Goal: Navigation & Orientation: Understand site structure

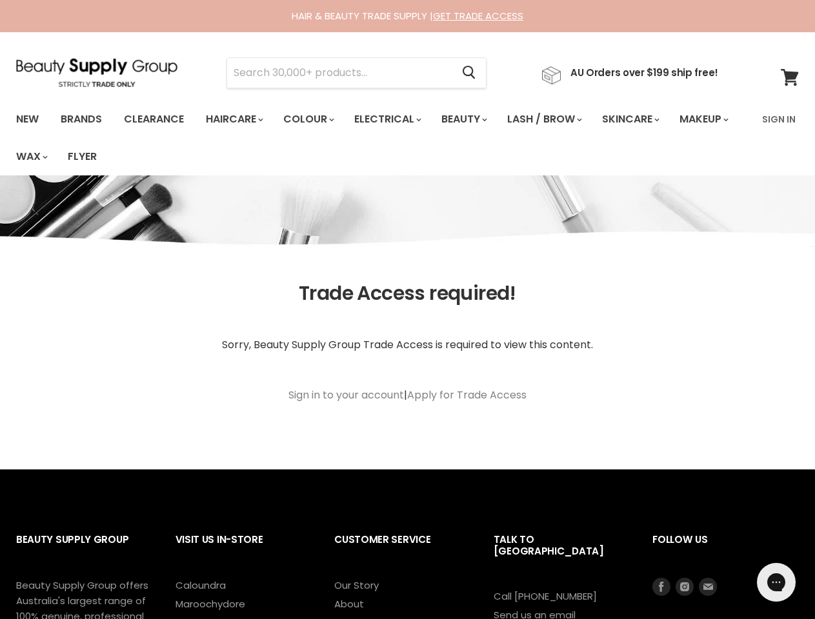
click at [407, 310] on article "Trade Access required! Sorry, Beauty Supply Group Trade Access is required to v…" at bounding box center [407, 360] width 815 height 155
click at [343, 73] on input "Search" at bounding box center [339, 73] width 225 height 30
click at [475, 73] on icon "Search" at bounding box center [469, 73] width 13 height 14
click at [238, 119] on link "Haircare" at bounding box center [233, 119] width 75 height 27
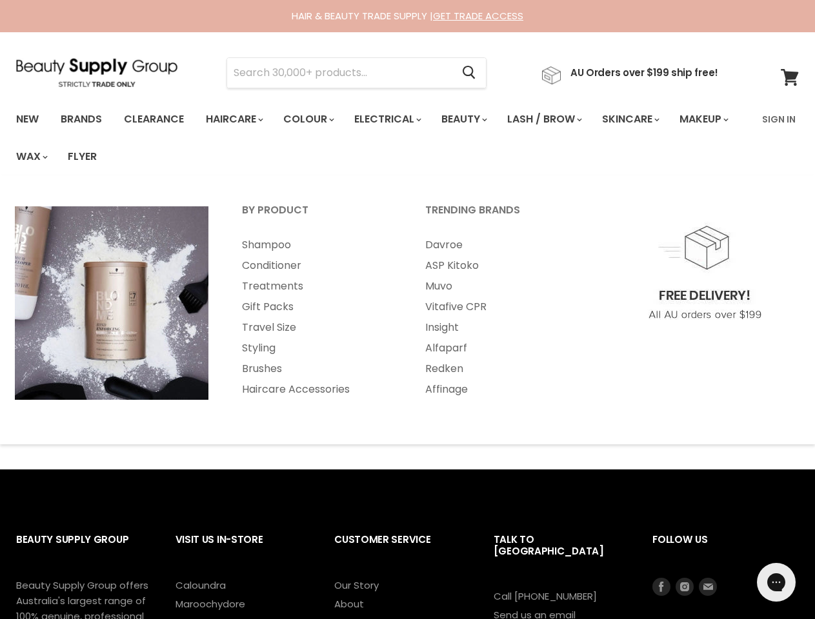
click at [315, 119] on link "Colour" at bounding box center [308, 119] width 68 height 27
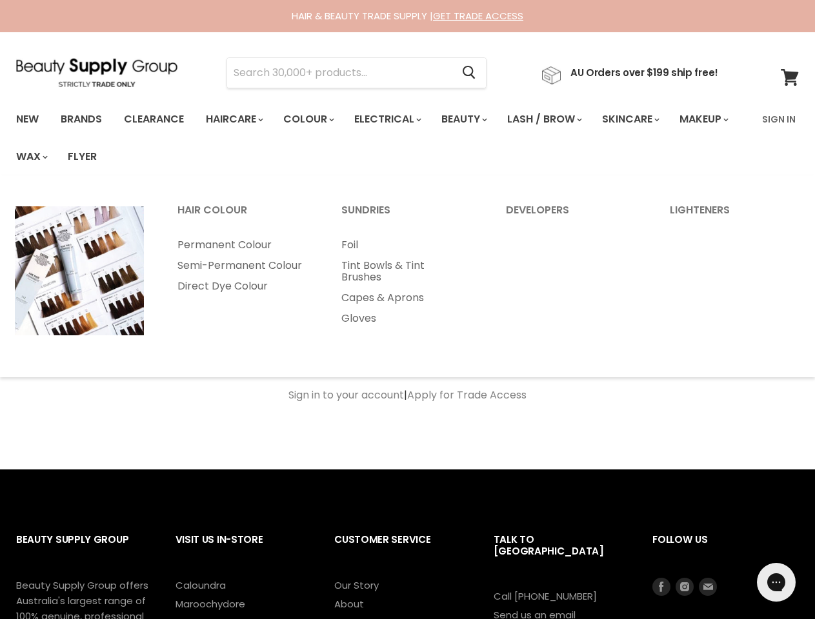
click at [396, 119] on link "Electrical" at bounding box center [387, 119] width 85 height 27
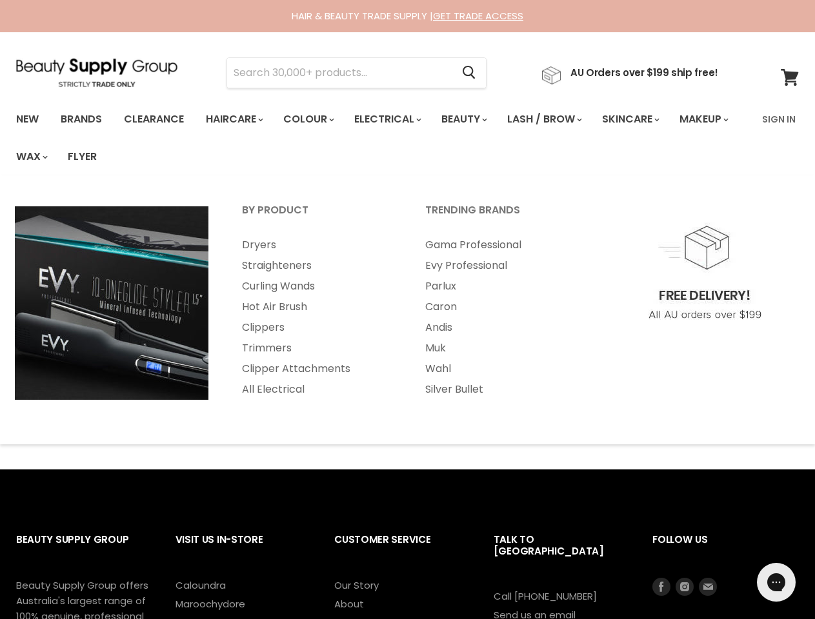
click at [475, 119] on link "Beauty" at bounding box center [463, 119] width 63 height 27
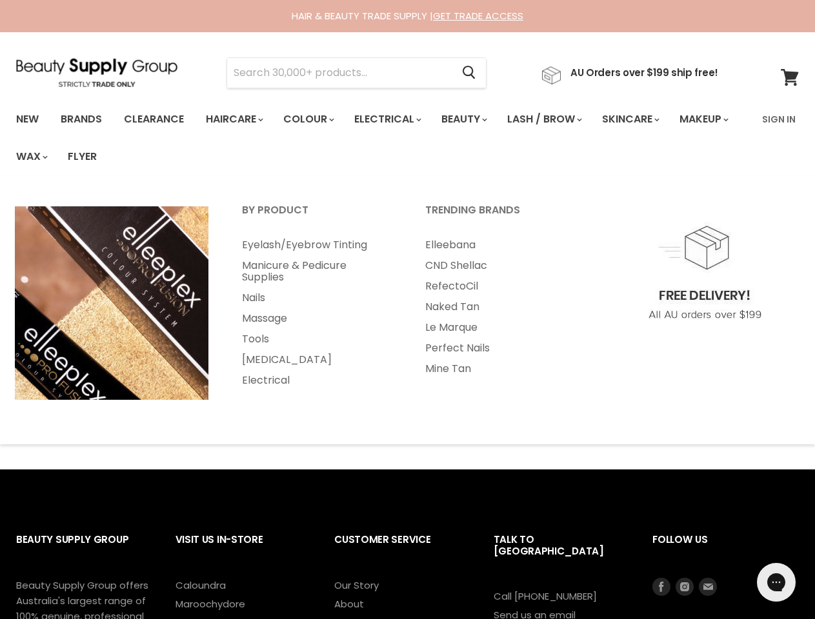
click at [558, 119] on link "Lash / Brow" at bounding box center [543, 119] width 92 height 27
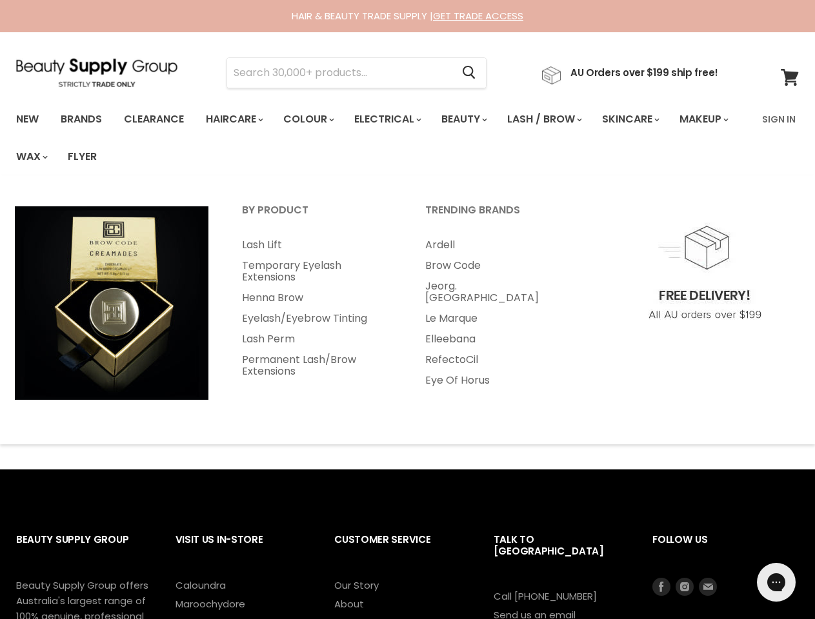
click at [647, 119] on link "Skincare" at bounding box center [629, 119] width 75 height 27
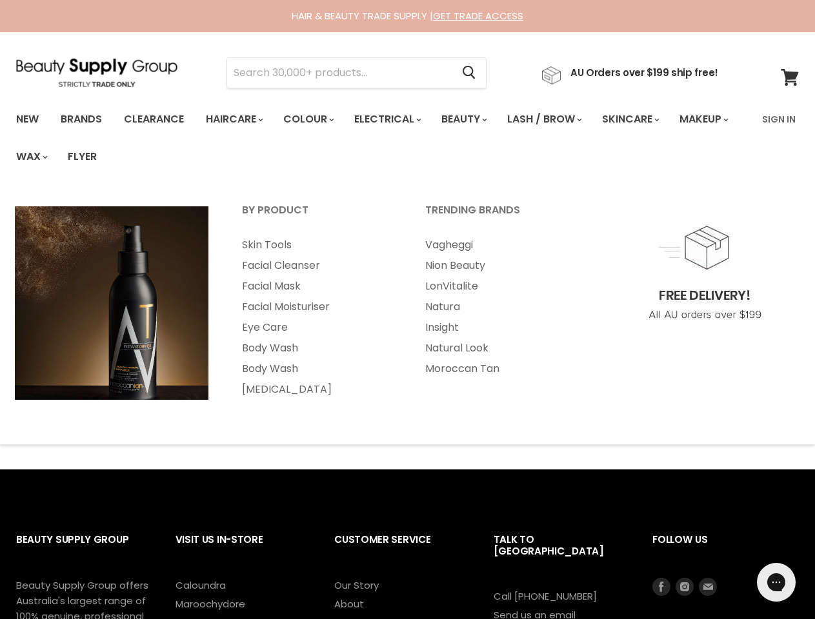
click at [670, 133] on link "Makeup" at bounding box center [703, 119] width 66 height 27
